Goal: Navigation & Orientation: Understand site structure

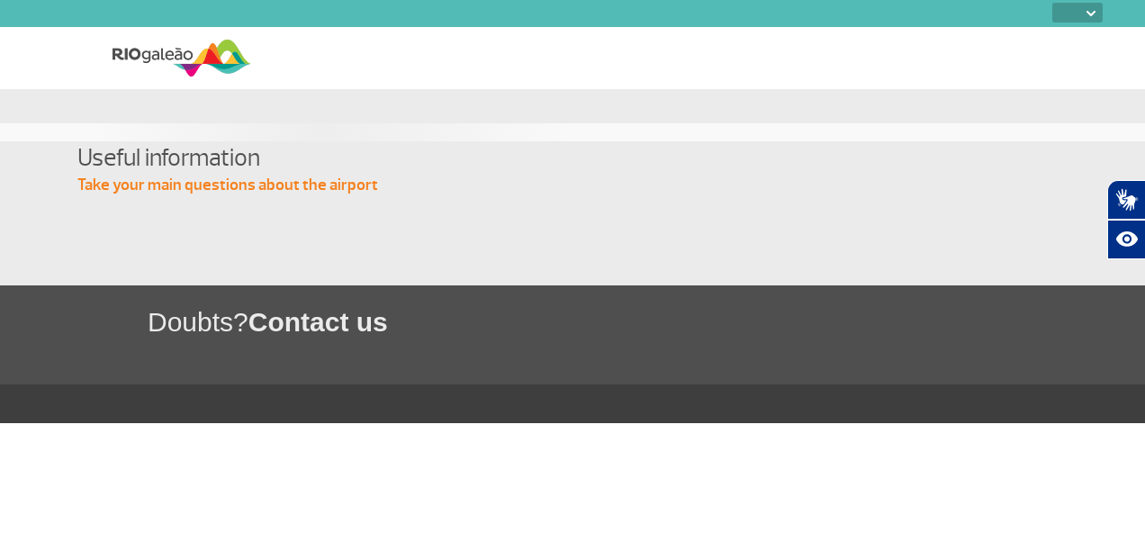
select select
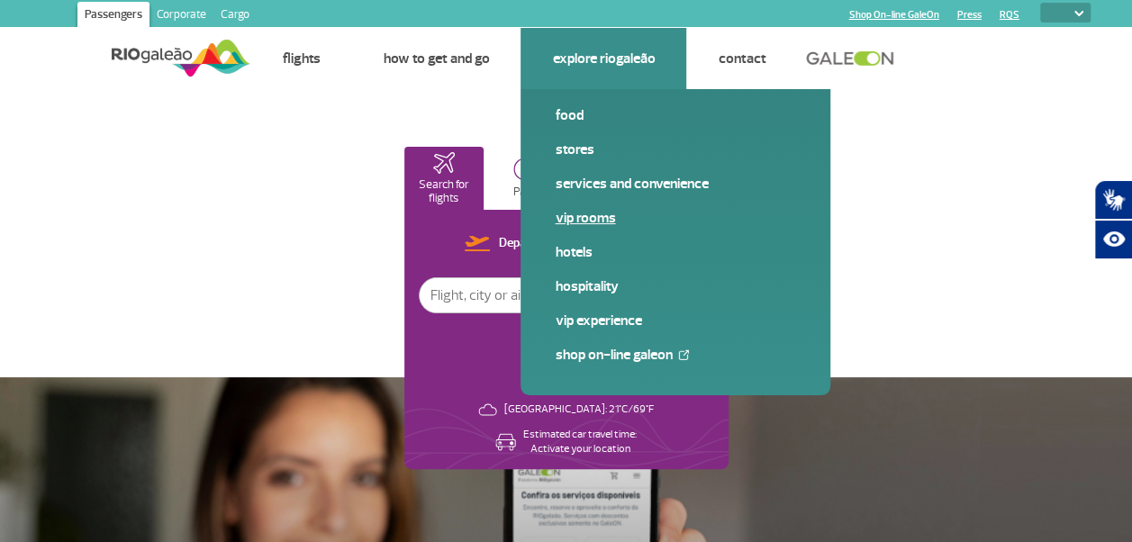
click at [592, 221] on link "VIP Rooms" at bounding box center [675, 218] width 241 height 20
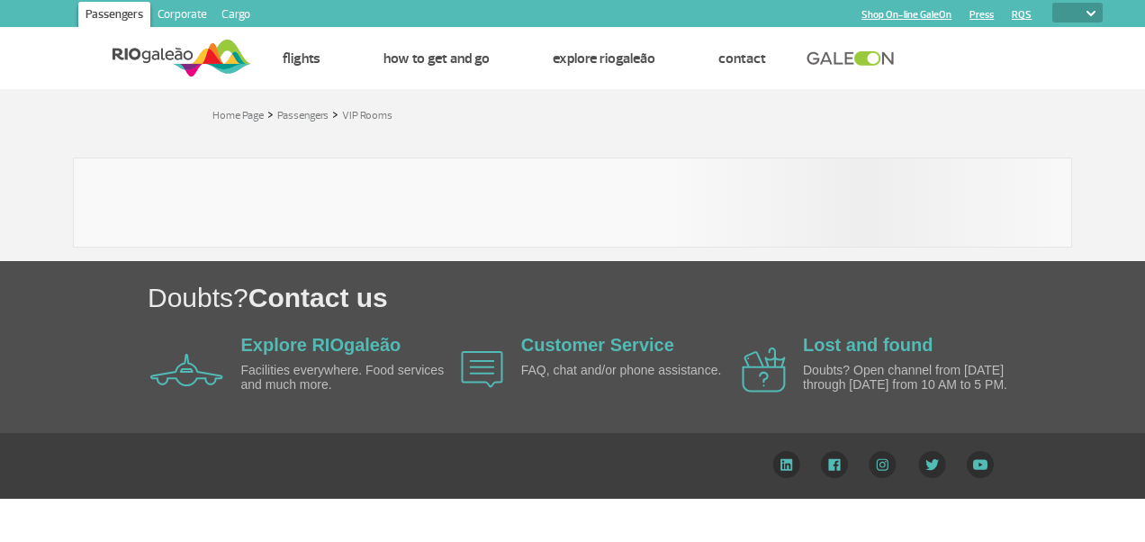
select select
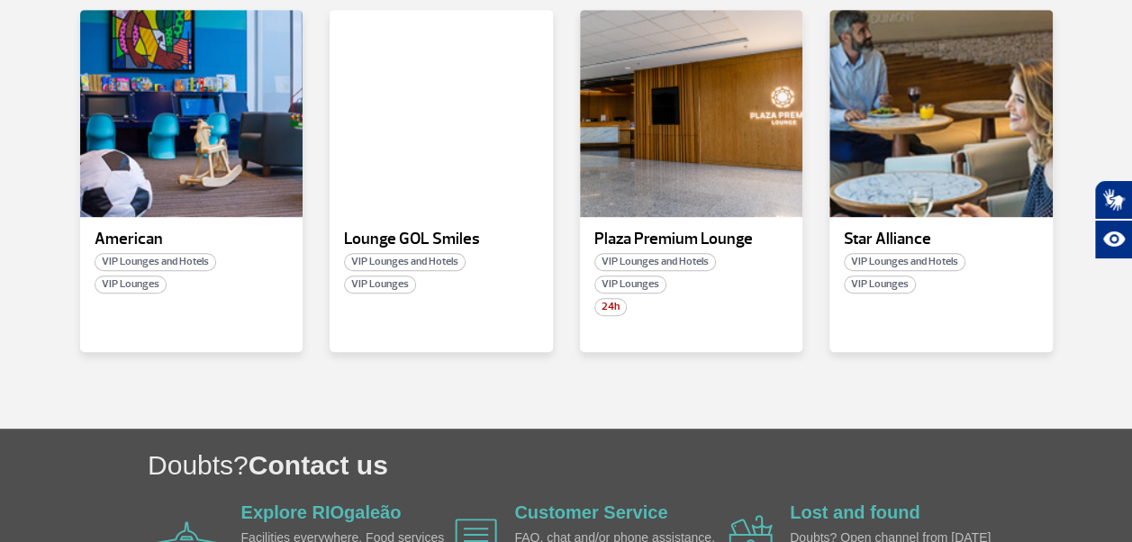
scroll to position [576, 0]
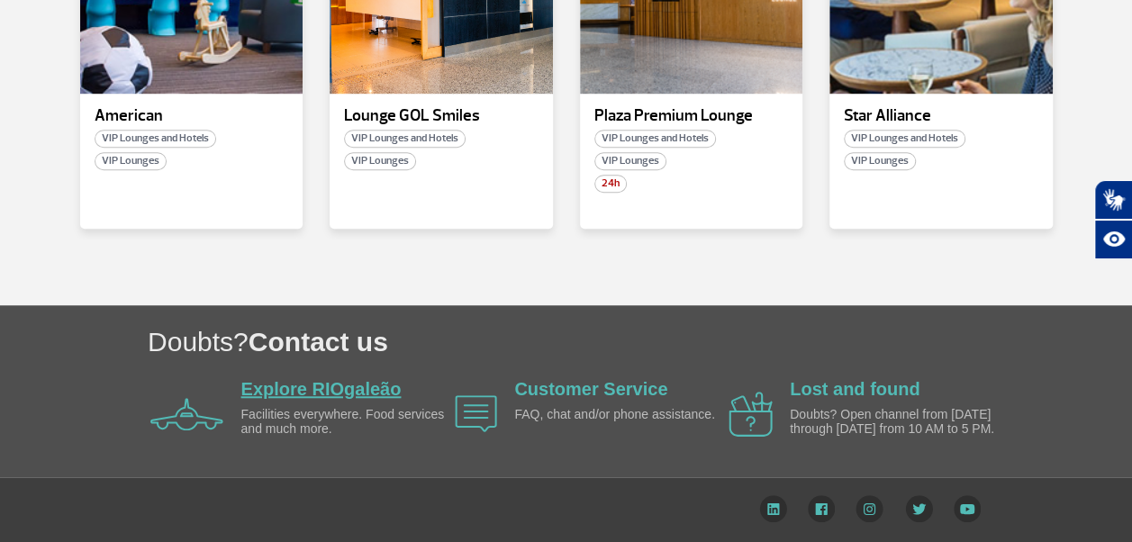
click at [310, 392] on link "Explore RIOgaleão" at bounding box center [321, 389] width 160 height 20
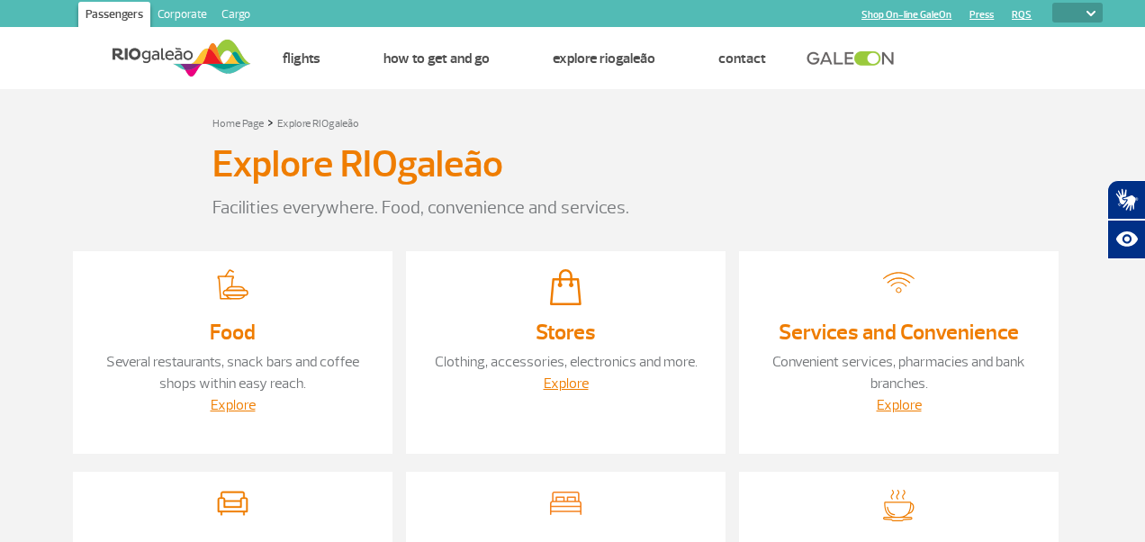
select select
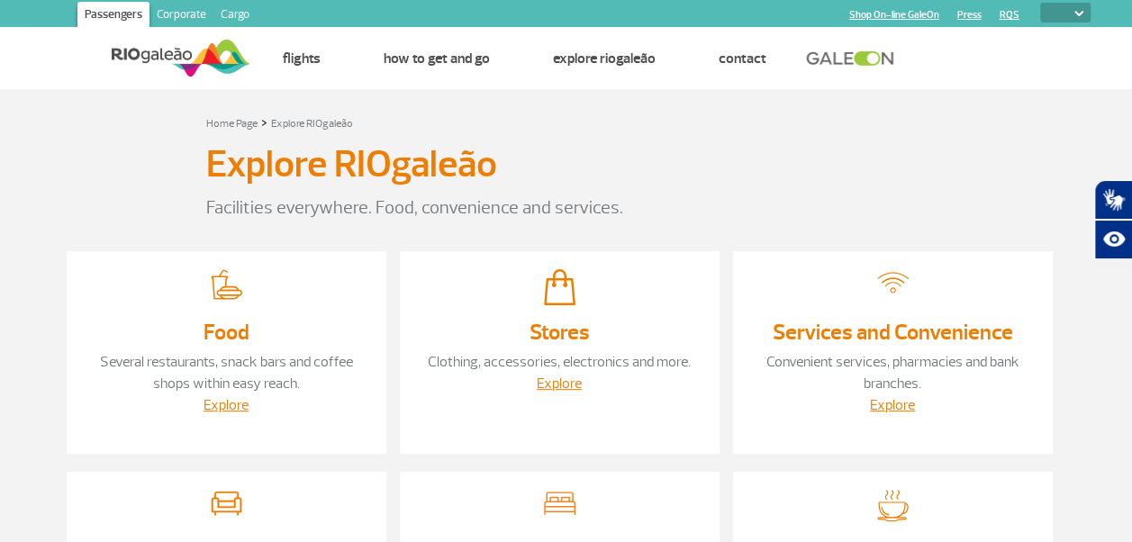
click at [908, 13] on link "Shop On-line GaleOn" at bounding box center [894, 15] width 90 height 12
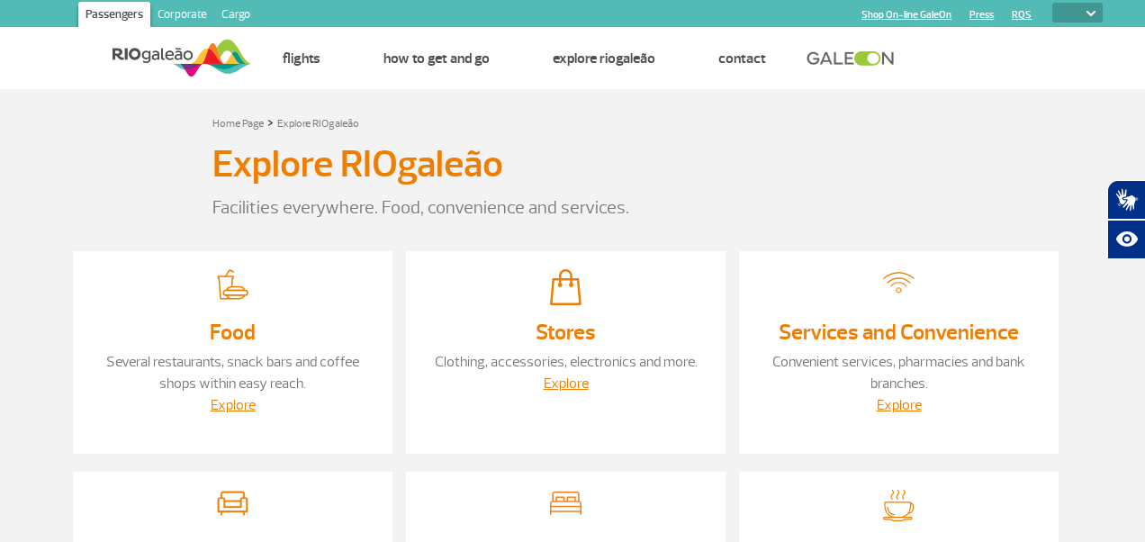
select select
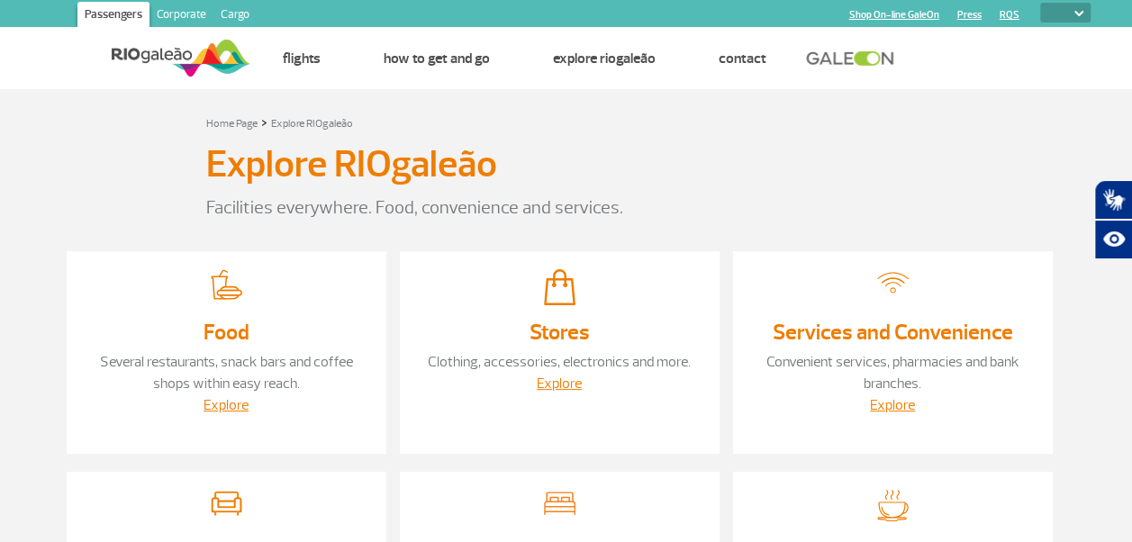
drag, startPoint x: 265, startPoint y: 210, endPoint x: 278, endPoint y: 208, distance: 13.6
click at [265, 210] on p "Facilities everywhere. Food, convenience and services." at bounding box center [566, 207] width 720 height 27
click at [441, 210] on p "Facilities everywhere. Food, convenience and services." at bounding box center [566, 207] width 720 height 27
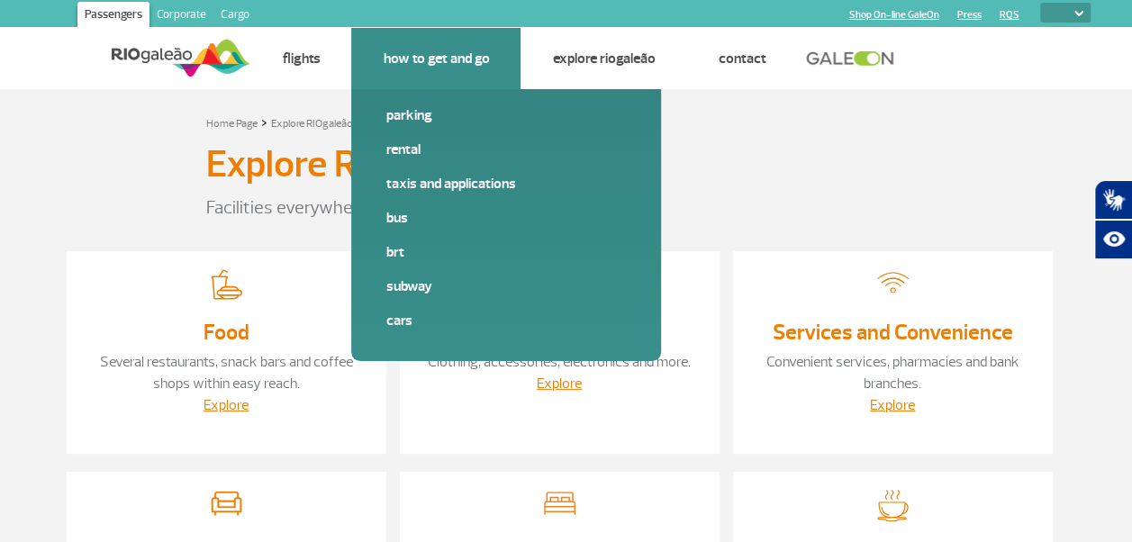
click at [465, 52] on link "How to get and go" at bounding box center [436, 59] width 106 height 18
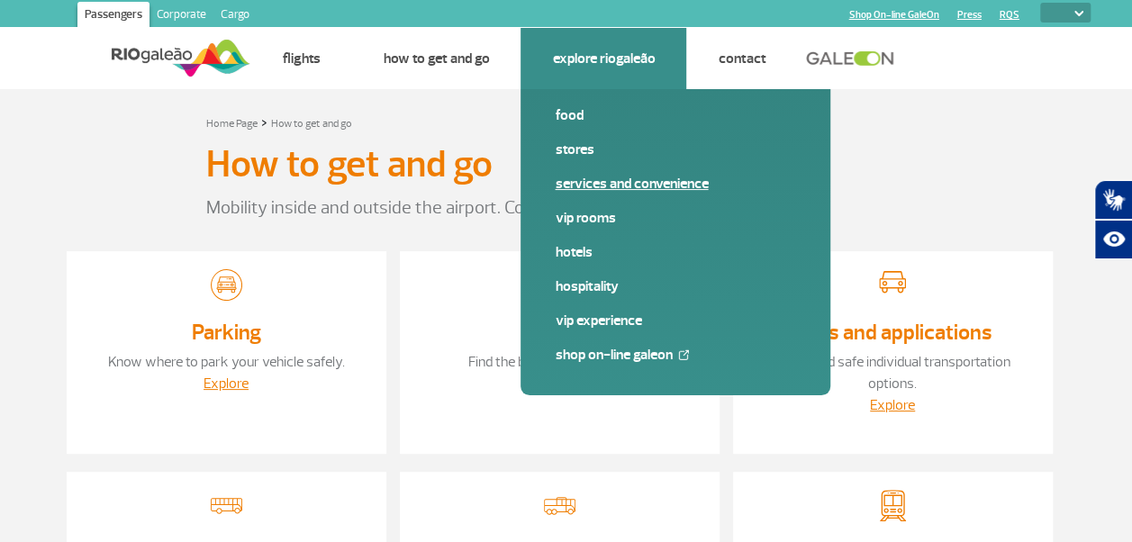
click at [612, 178] on link "Services and Convenience" at bounding box center [675, 184] width 241 height 20
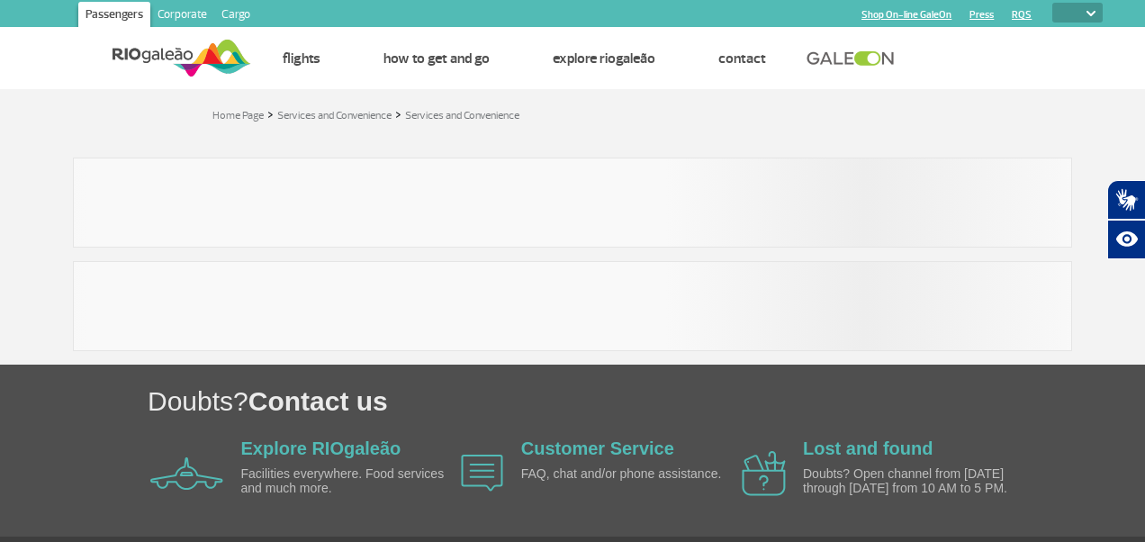
select select
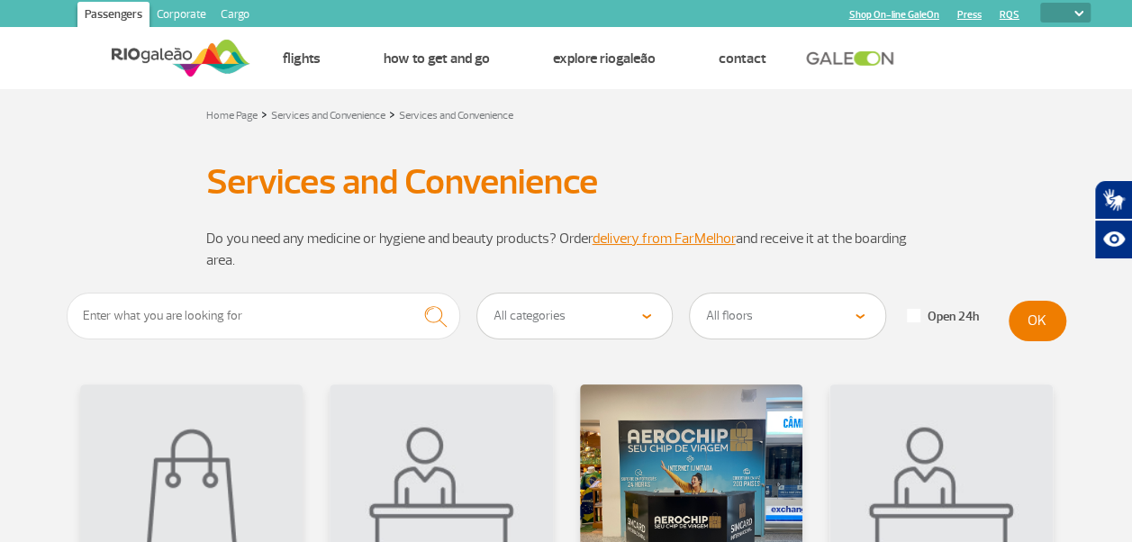
click at [827, 55] on link at bounding box center [854, 58] width 97 height 16
click at [200, 50] on img at bounding box center [181, 58] width 139 height 44
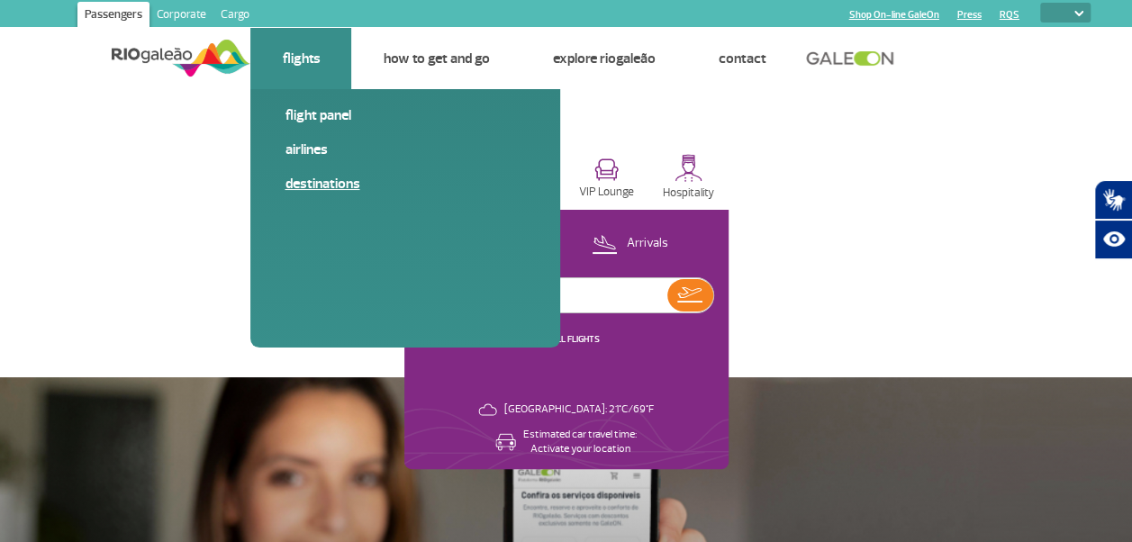
click at [329, 182] on link "Destinations" at bounding box center [405, 184] width 241 height 20
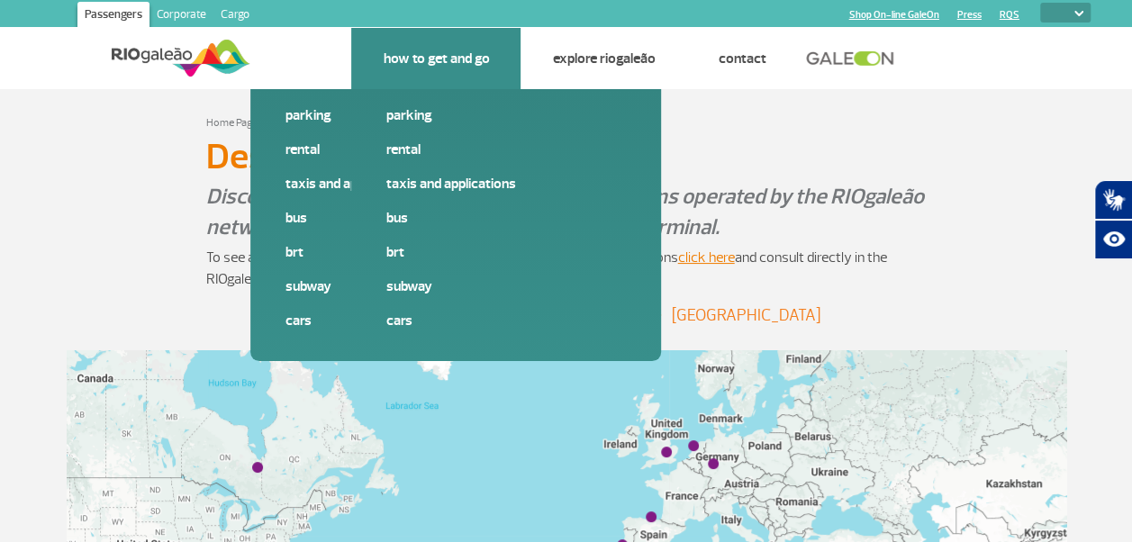
click at [388, 60] on link "How to get and go" at bounding box center [436, 59] width 106 height 18
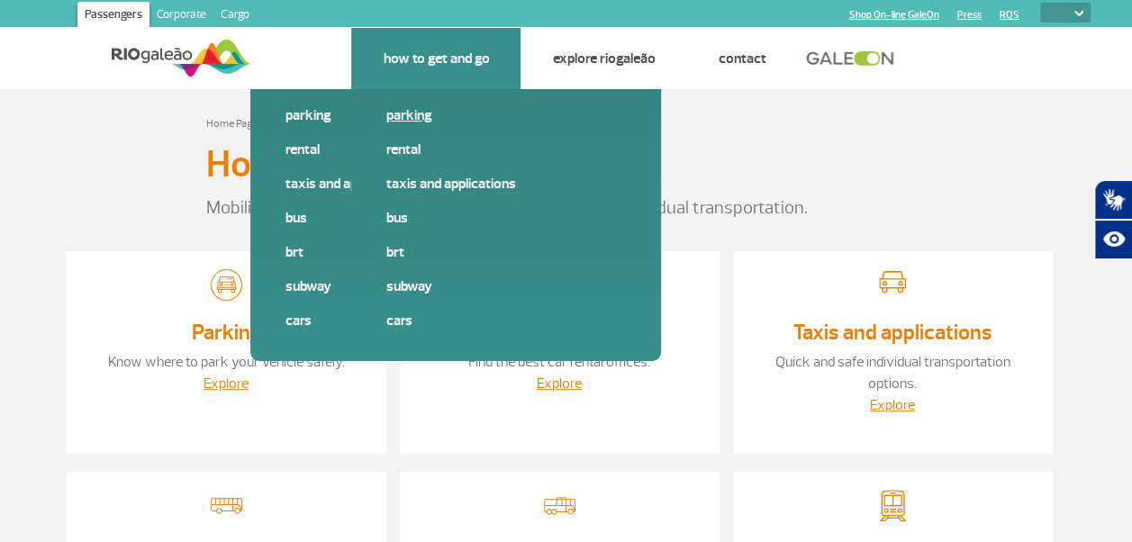
click at [408, 110] on link "Parking" at bounding box center [505, 115] width 241 height 20
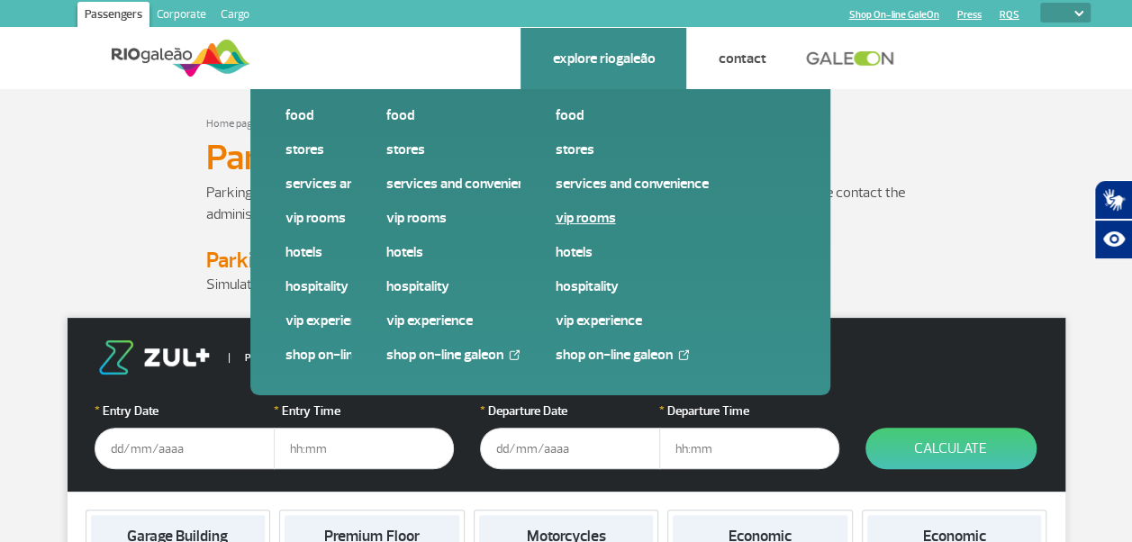
click at [577, 210] on link "VIP Rooms" at bounding box center [675, 218] width 241 height 20
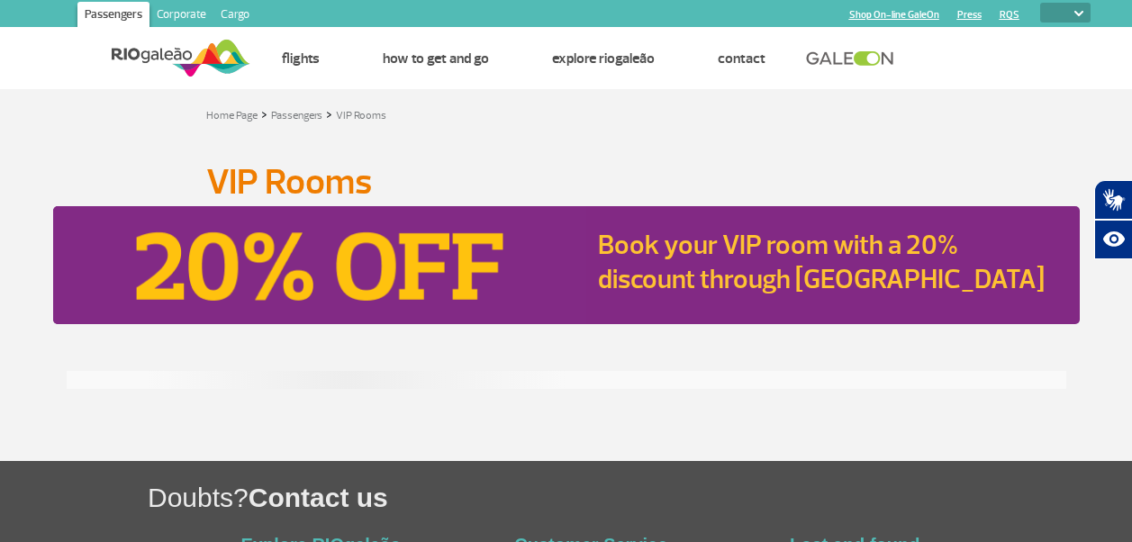
select select
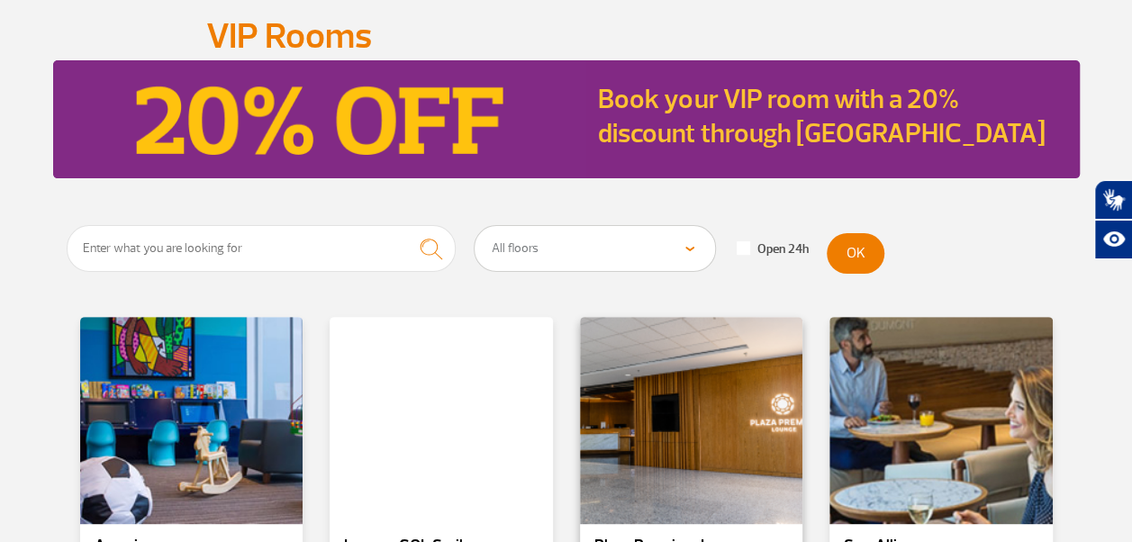
scroll to position [36, 0]
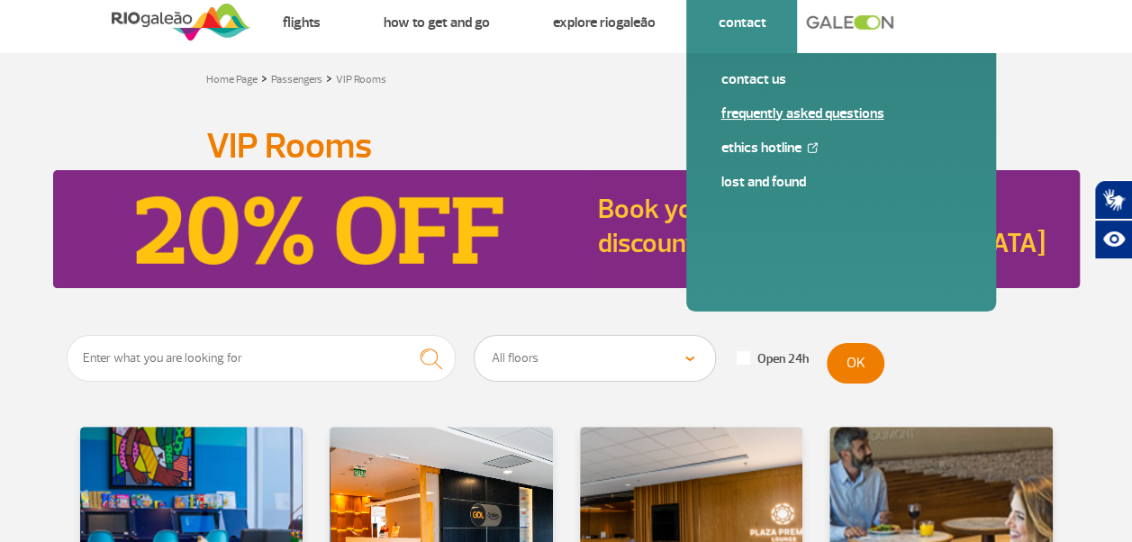
click at [773, 113] on link "Frequently Asked Questions" at bounding box center [840, 114] width 241 height 20
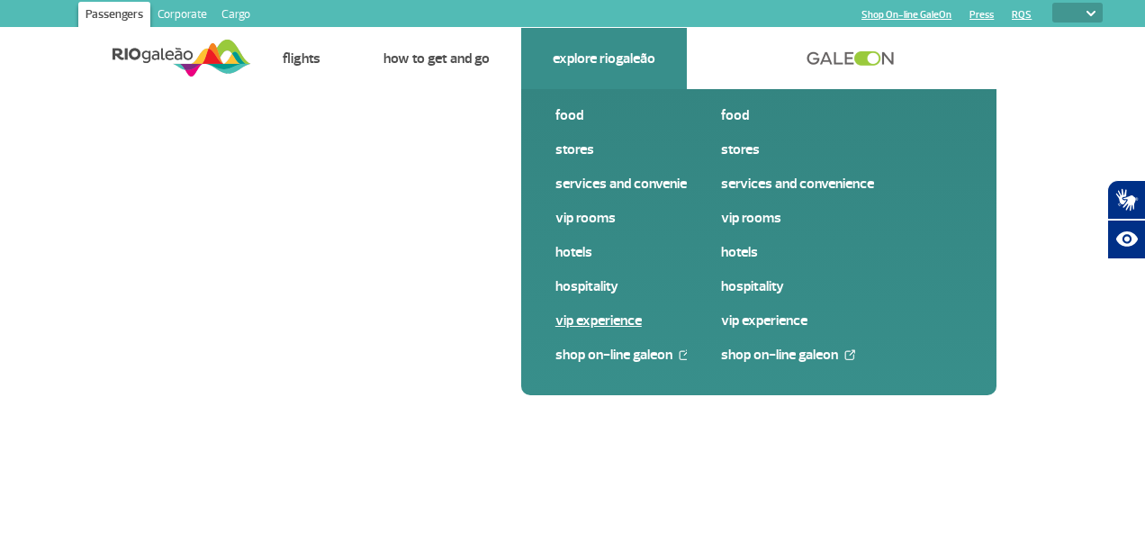
click at [594, 319] on link "VIP Experience" at bounding box center [676, 321] width 241 height 20
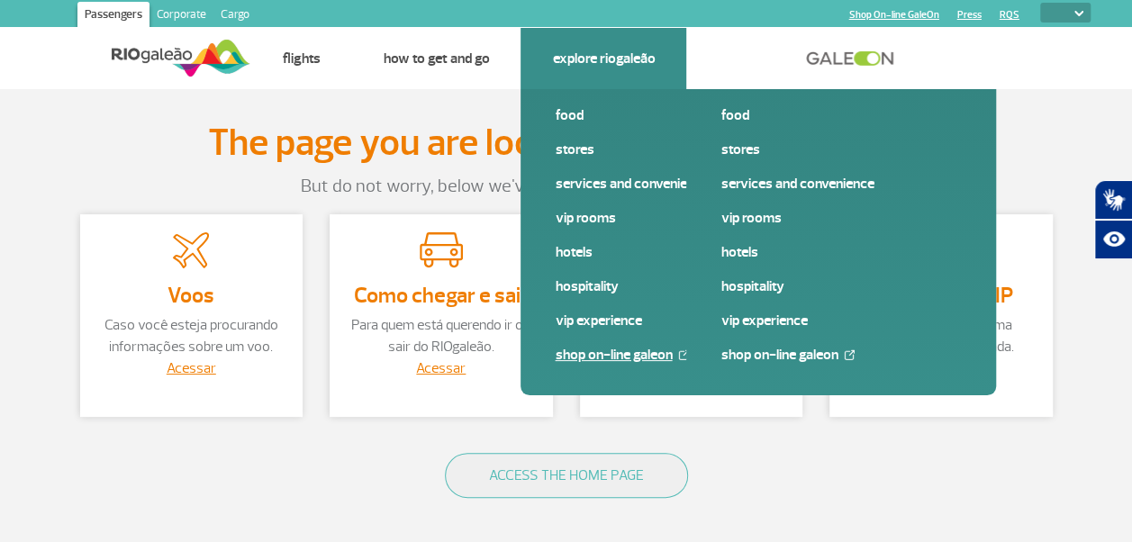
click at [598, 355] on link "Shop On-line GaleOn" at bounding box center [675, 355] width 241 height 20
